Goal: Navigation & Orientation: Find specific page/section

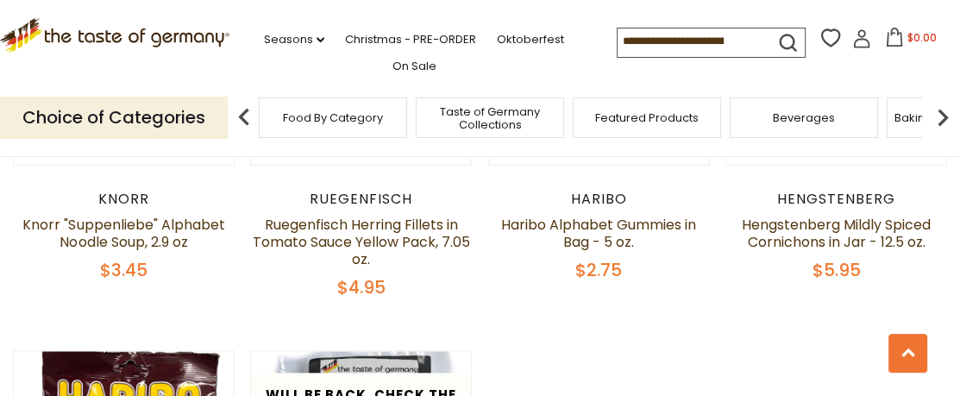
scroll to position [1221, 0]
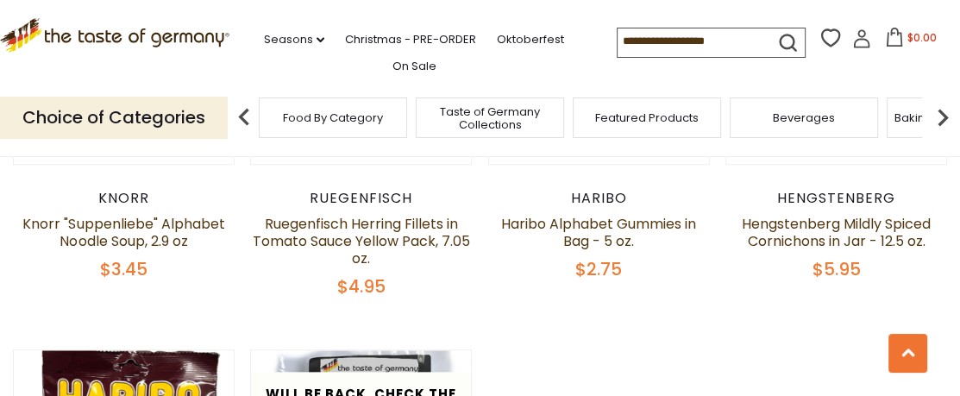
click at [493, 131] on div "Taste of Germany Collections" at bounding box center [490, 117] width 148 height 41
click at [473, 123] on span "Taste of Germany Collections" at bounding box center [481, 118] width 138 height 26
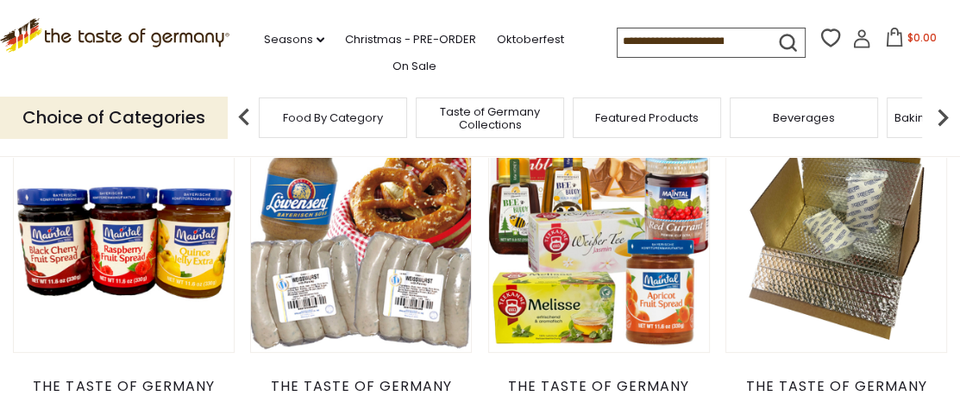
scroll to position [217, 0]
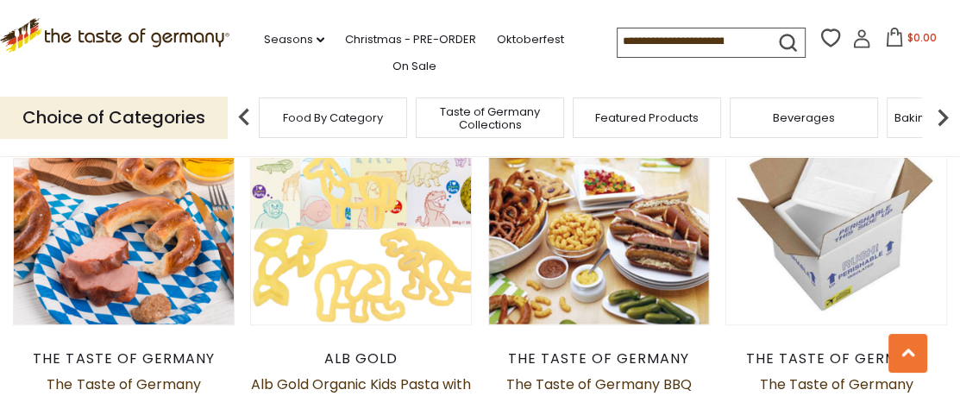
click at [473, 123] on span "Taste of Germany Collections" at bounding box center [490, 118] width 138 height 26
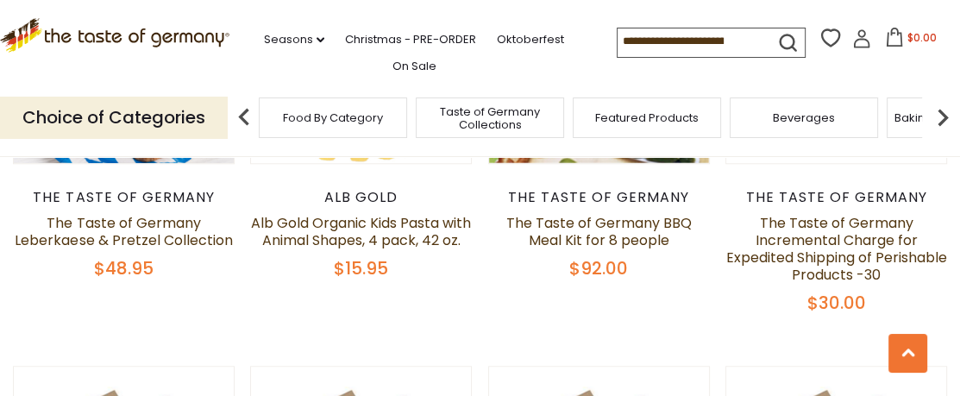
scroll to position [1218, 0]
